Goal: Book appointment/travel/reservation

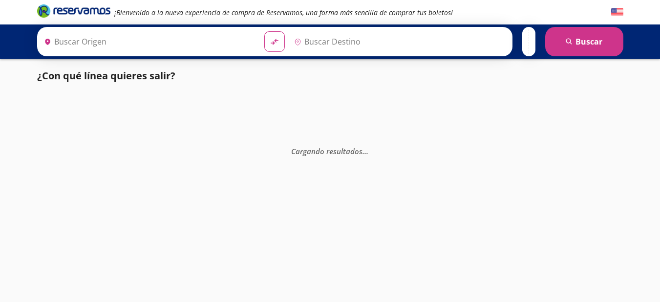
type input "[GEOGRAPHIC_DATA], [GEOGRAPHIC_DATA]"
type input "Taxco, [GEOGRAPHIC_DATA]"
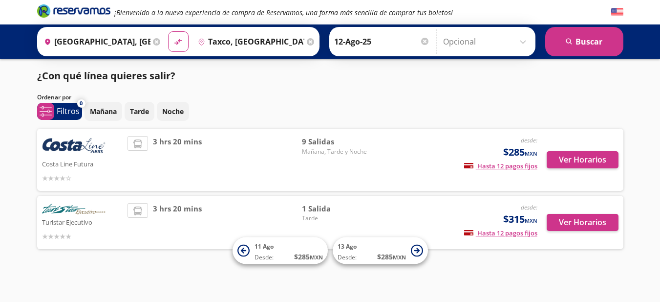
click at [70, 151] on img at bounding box center [74, 147] width 64 height 22
click at [437, 161] on div "desde: $285 MXN Hasta 12 pagos fijos Pagos fijos en compras mayores a $30 MXN, …" at bounding box center [456, 159] width 162 height 47
click at [328, 144] on span "9 Salidas" at bounding box center [336, 141] width 68 height 11
click at [161, 139] on span "3 hrs 20 mins" at bounding box center [177, 159] width 49 height 47
click at [144, 145] on li at bounding box center [138, 143] width 20 height 15
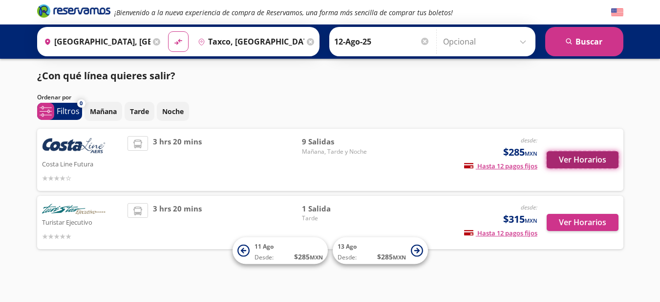
click at [577, 161] on button "Ver Horarios" at bounding box center [583, 159] width 72 height 17
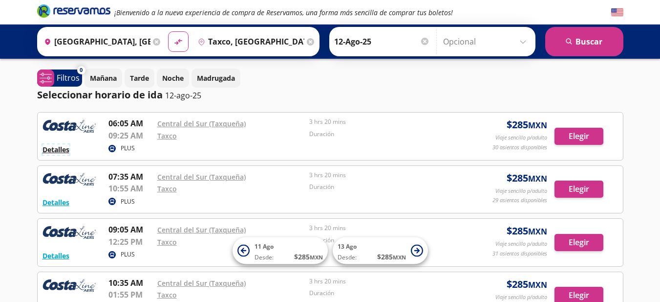
click at [49, 152] on button "Detalles" at bounding box center [56, 149] width 27 height 10
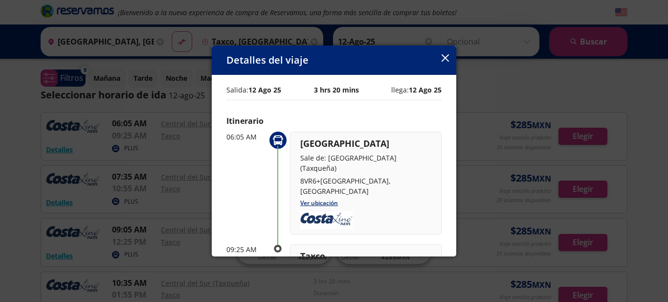
click at [444, 59] on icon "button" at bounding box center [444, 57] width 7 height 7
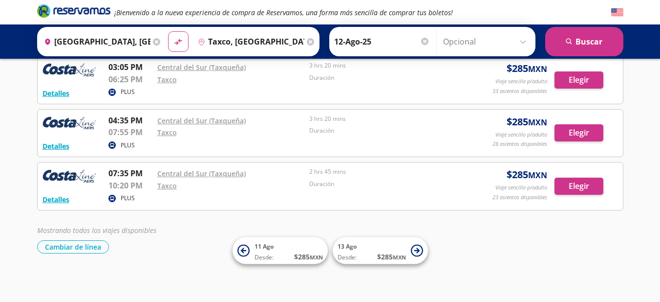
scroll to position [375, 0]
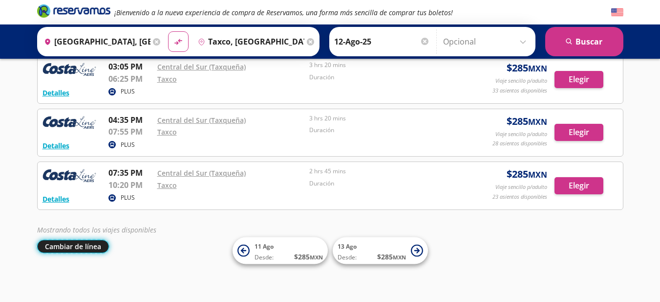
click at [73, 249] on button "Cambiar de línea" at bounding box center [73, 246] width 72 height 13
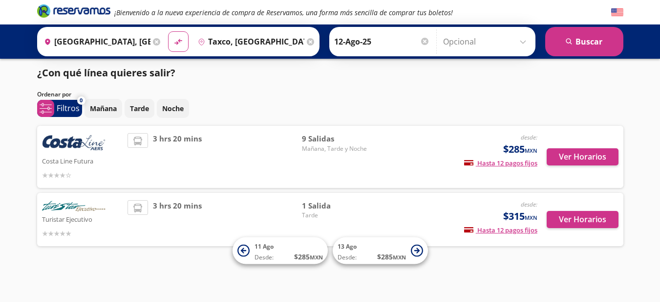
click at [73, 202] on img at bounding box center [74, 206] width 64 height 13
click at [571, 218] on button "Ver Horarios" at bounding box center [583, 219] width 72 height 17
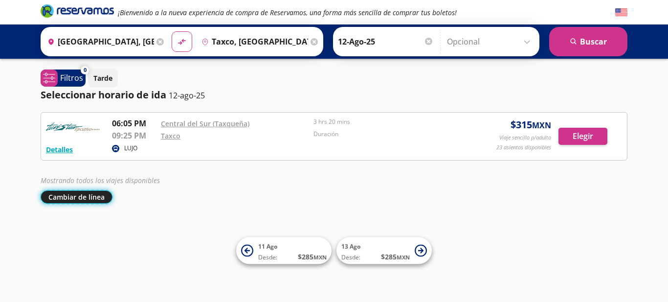
click at [65, 199] on button "Cambiar de línea" at bounding box center [77, 196] width 72 height 13
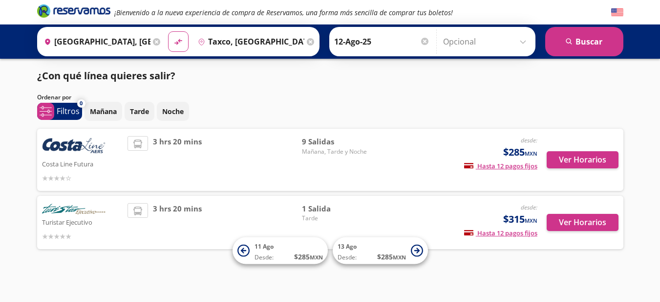
click at [74, 208] on img at bounding box center [74, 209] width 64 height 13
click at [257, 205] on div "3 hrs 20 mins" at bounding box center [215, 222] width 175 height 39
click at [567, 226] on button "Ver Horarios" at bounding box center [583, 222] width 72 height 17
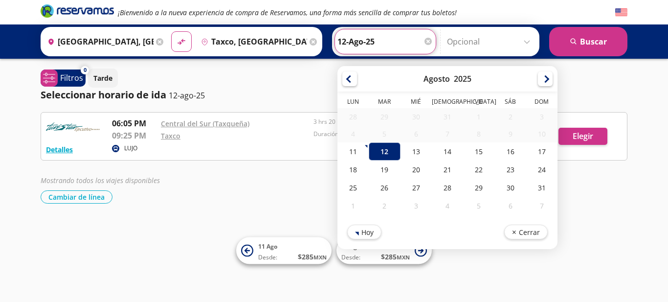
click at [355, 41] on input "12-Ago-25" at bounding box center [385, 41] width 96 height 24
click at [351, 172] on div "18" at bounding box center [352, 169] width 31 height 18
type input "18-Ago-25"
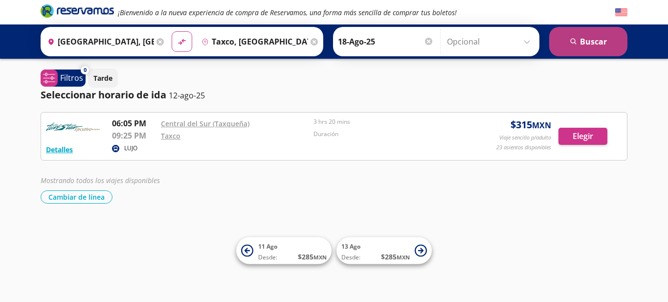
click at [586, 35] on button "search [GEOGRAPHIC_DATA]" at bounding box center [588, 41] width 78 height 29
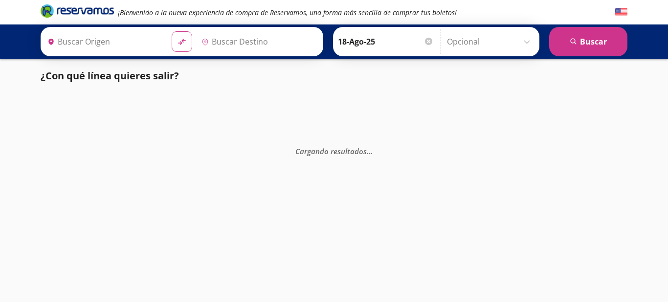
type input "[GEOGRAPHIC_DATA], [GEOGRAPHIC_DATA]"
type input "Taxco, [GEOGRAPHIC_DATA]"
